Goal: Use online tool/utility: Utilize a website feature to perform a specific function

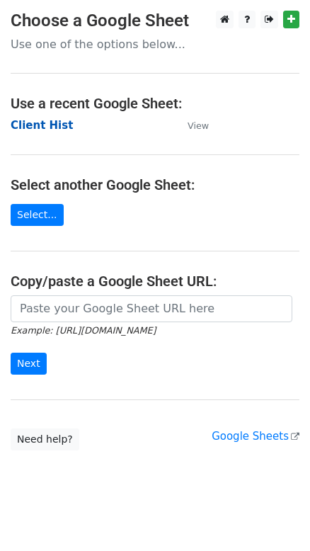
click at [45, 125] on strong "Client Hist" at bounding box center [42, 125] width 62 height 13
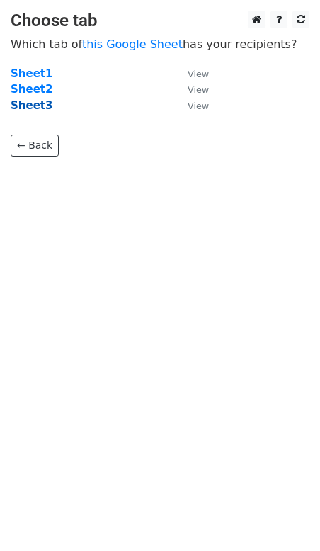
click at [21, 106] on strong "Sheet3" at bounding box center [32, 105] width 42 height 13
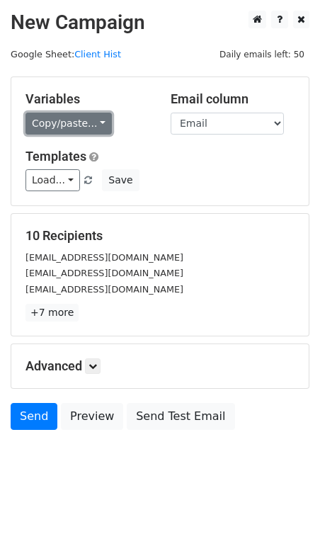
click at [53, 130] on link "Copy/paste..." at bounding box center [69, 124] width 86 height 22
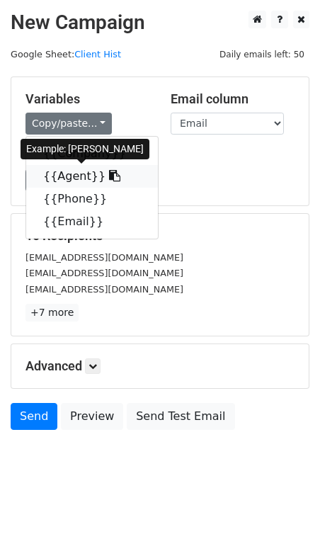
click at [62, 173] on link "{{Agent}}" at bounding box center [92, 176] width 132 height 23
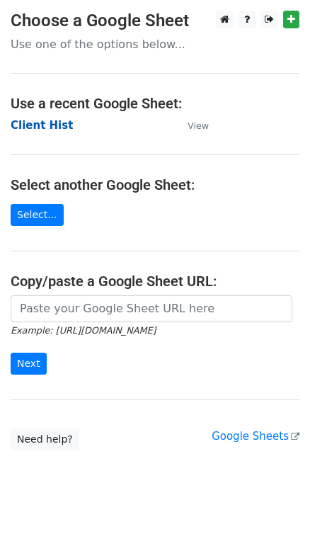
click at [35, 125] on strong "Client Hist" at bounding box center [42, 125] width 62 height 13
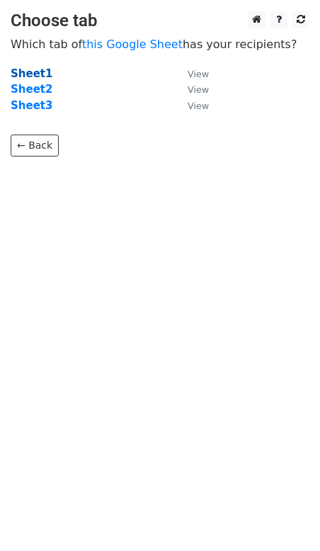
click at [33, 72] on strong "Sheet1" at bounding box center [32, 73] width 42 height 13
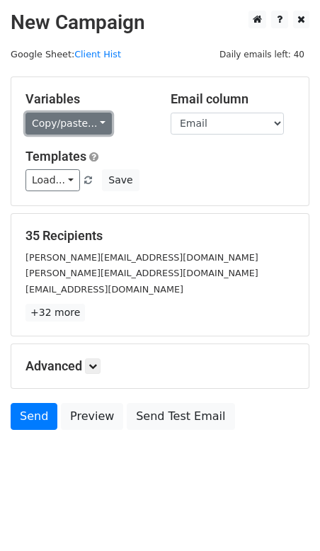
click at [75, 126] on link "Copy/paste..." at bounding box center [69, 124] width 86 height 22
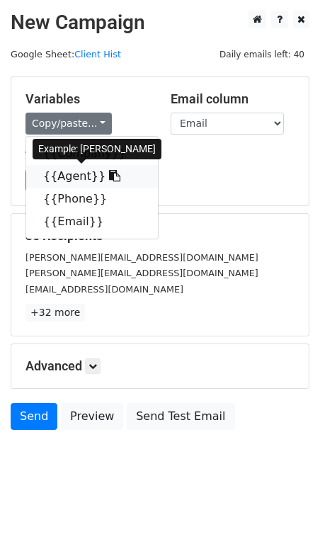
click at [62, 183] on link "{{Agent}}" at bounding box center [92, 176] width 132 height 23
